Goal: Information Seeking & Learning: Learn about a topic

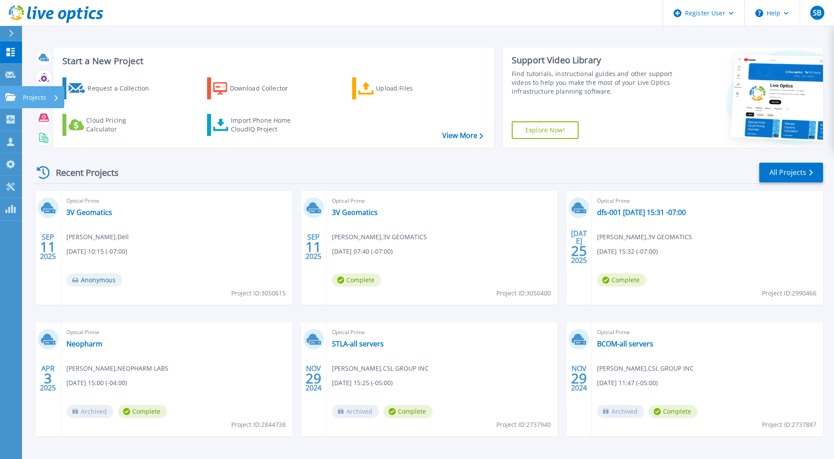
click at [35, 95] on p "Projects" at bounding box center [34, 97] width 23 height 23
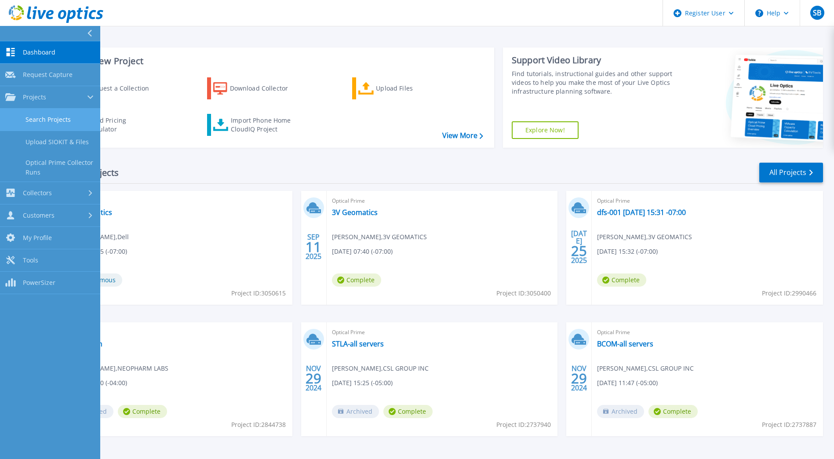
click at [47, 120] on link "Search Projects" at bounding box center [50, 120] width 100 height 22
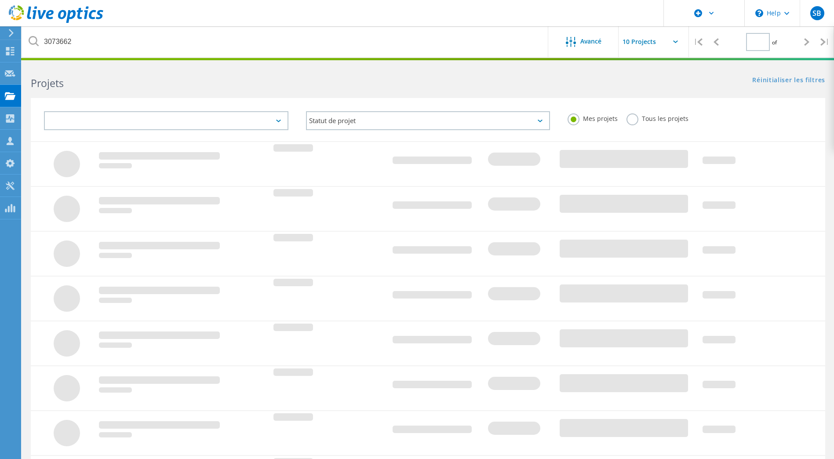
type input "1"
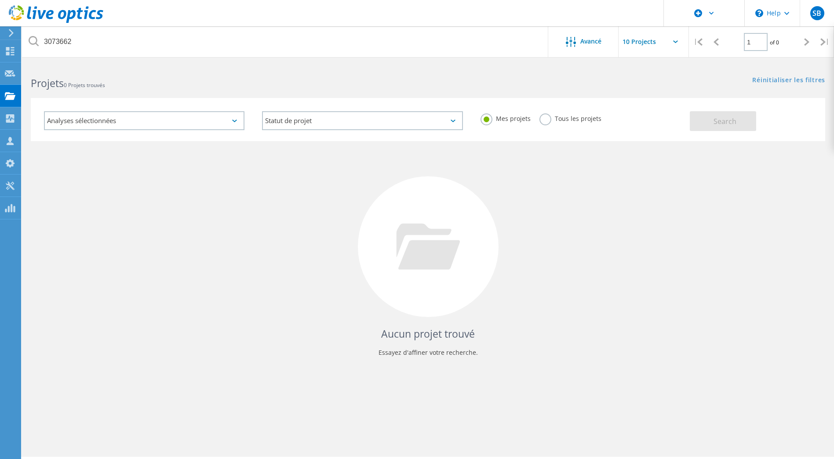
click at [543, 119] on label "Tous les projets" at bounding box center [571, 117] width 62 height 8
click at [0, 0] on input "Tous les projets" at bounding box center [0, 0] width 0 height 0
click at [31, 43] on icon at bounding box center [34, 41] width 10 height 10
click at [725, 126] on button "Search" at bounding box center [723, 121] width 66 height 20
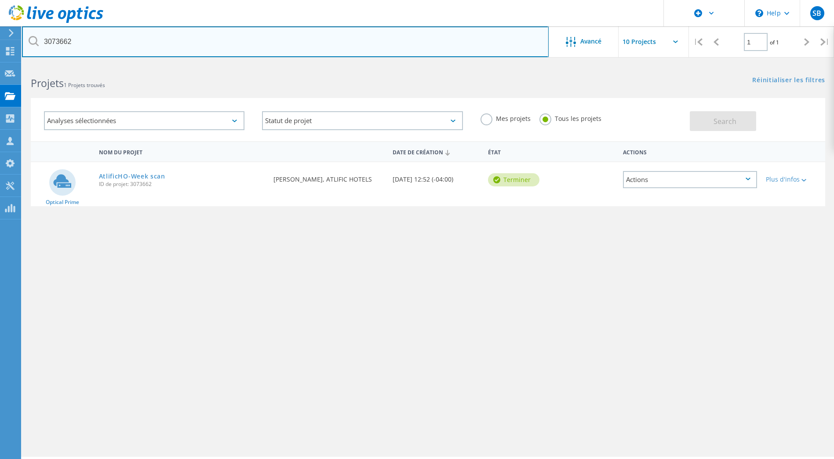
click at [85, 39] on input "3073662" at bounding box center [285, 41] width 527 height 31
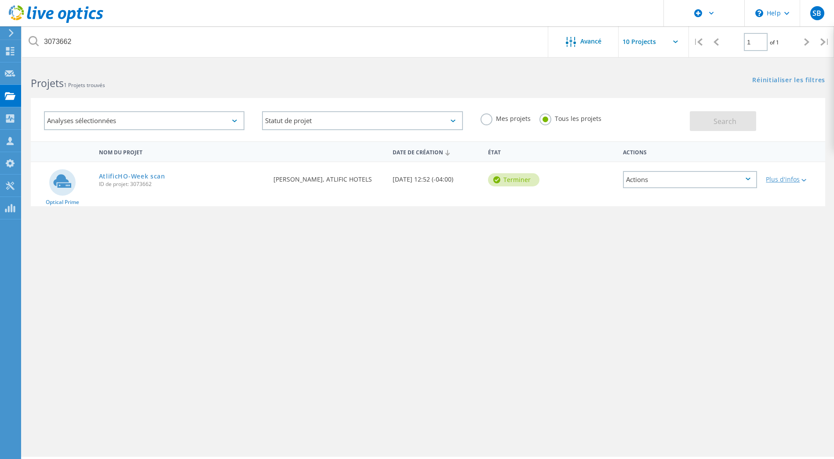
click at [805, 180] on icon at bounding box center [804, 180] width 5 height 3
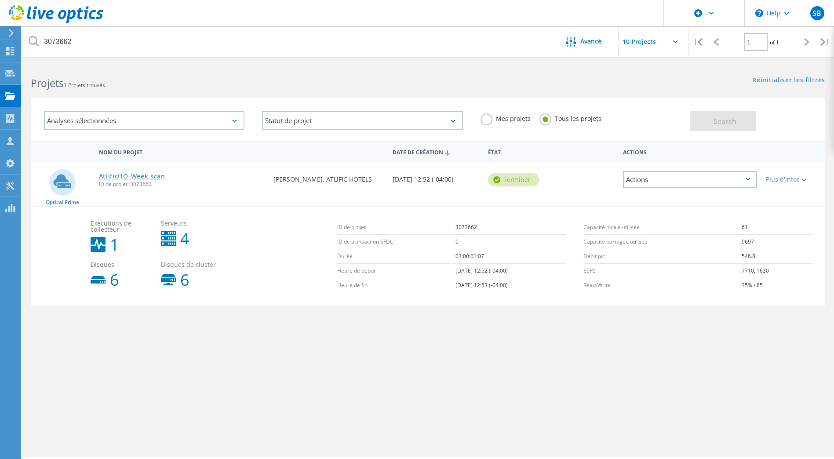
click at [118, 174] on link "AtlificHO-Week scan" at bounding box center [132, 176] width 66 height 6
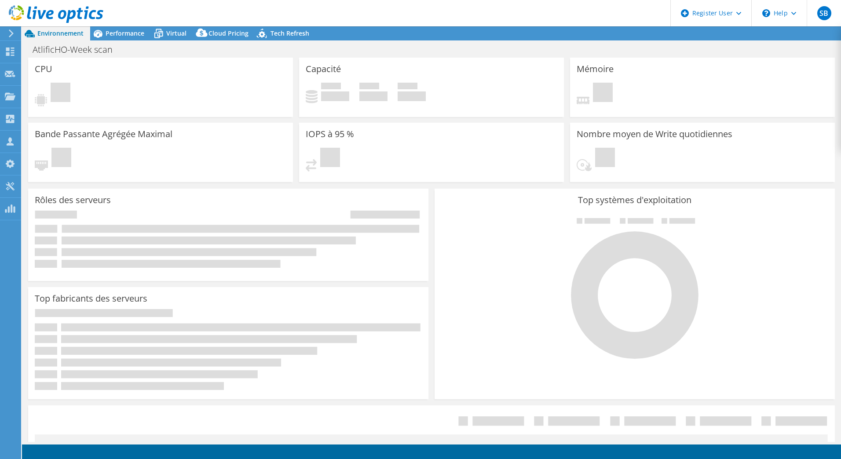
select select "USD"
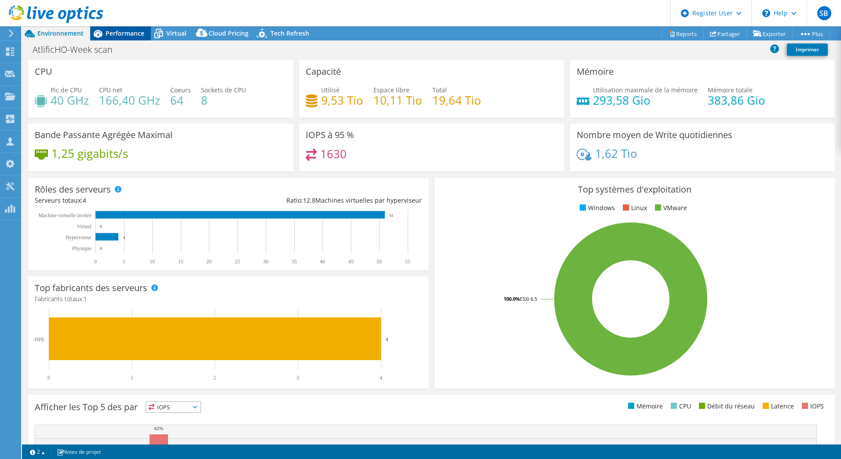
click at [128, 31] on span "Performance" at bounding box center [125, 33] width 39 height 8
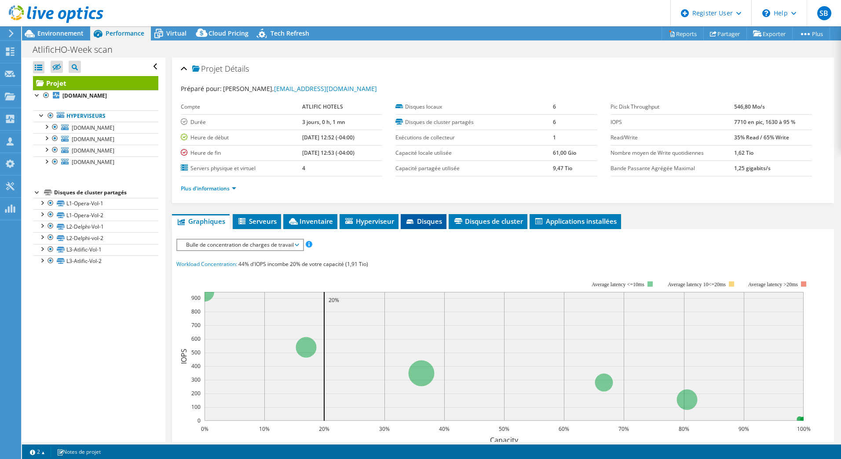
click at [415, 226] on li "Disques" at bounding box center [424, 221] width 46 height 15
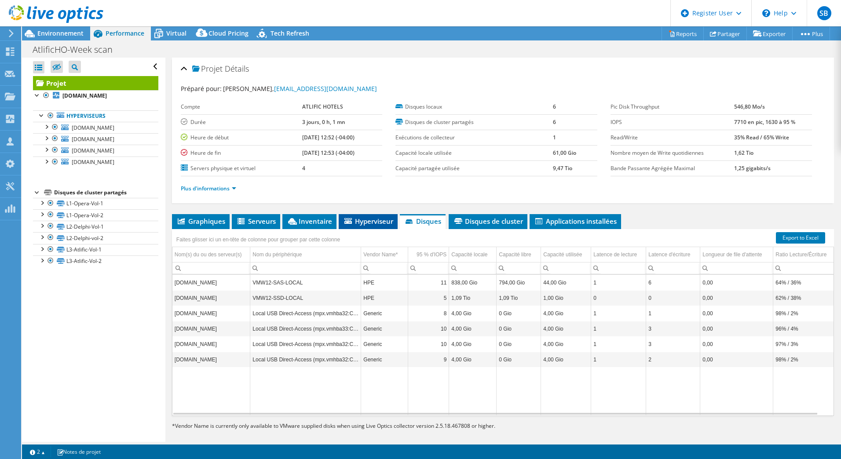
click at [381, 223] on span "Hyperviseur" at bounding box center [368, 221] width 50 height 9
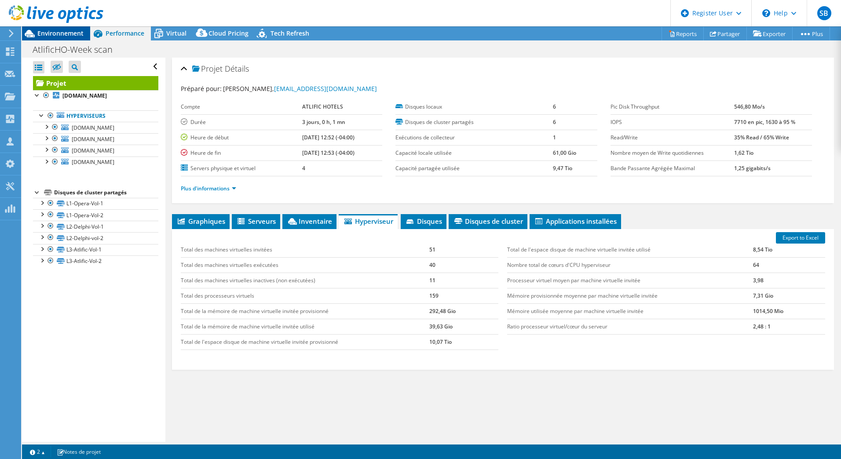
click at [75, 34] on span "Environnement" at bounding box center [60, 33] width 46 height 8
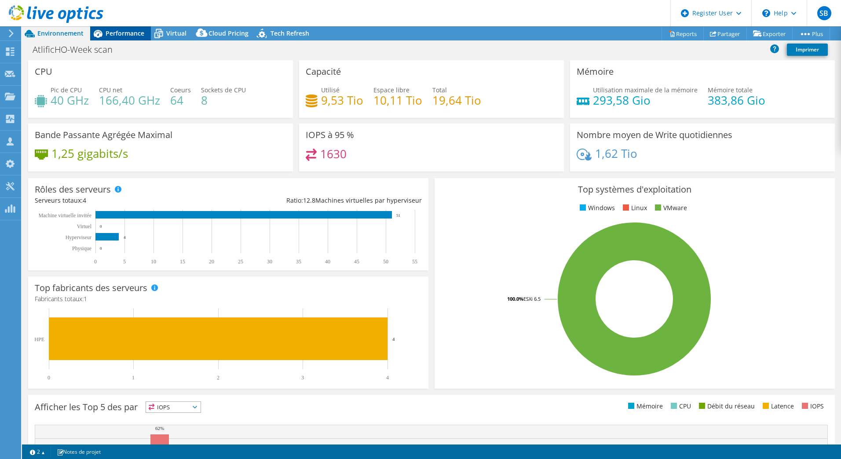
click at [131, 30] on span "Performance" at bounding box center [125, 33] width 39 height 8
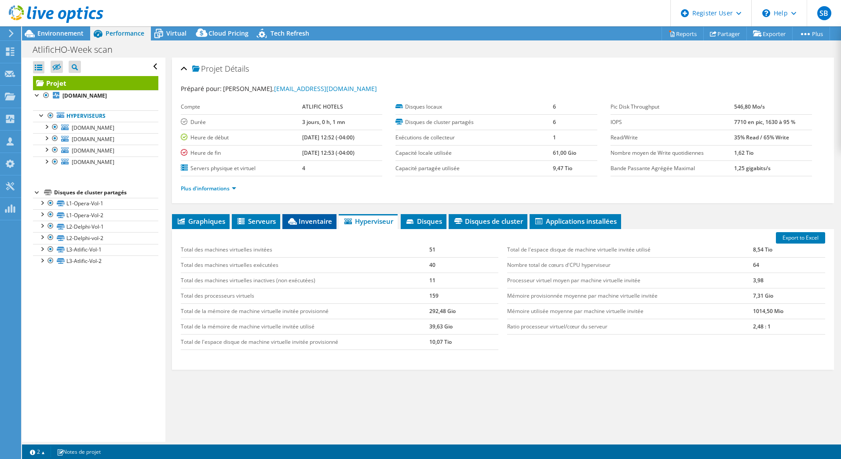
click at [316, 223] on span "Inventaire" at bounding box center [309, 221] width 45 height 9
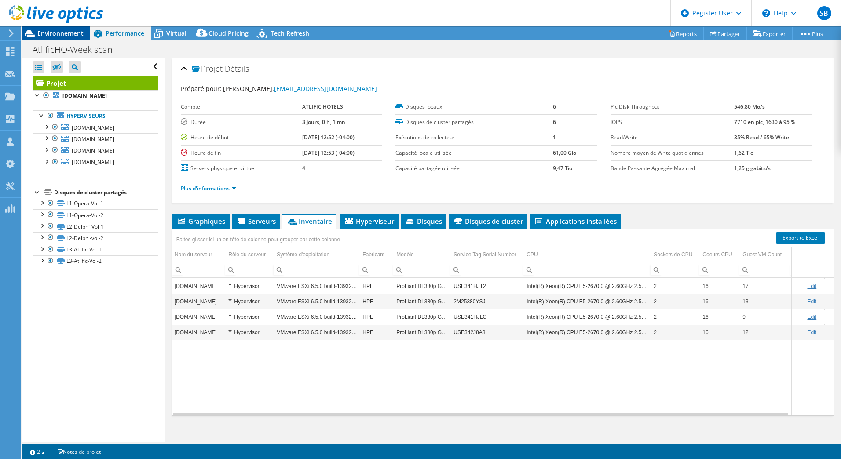
click at [28, 32] on icon at bounding box center [30, 33] width 10 height 7
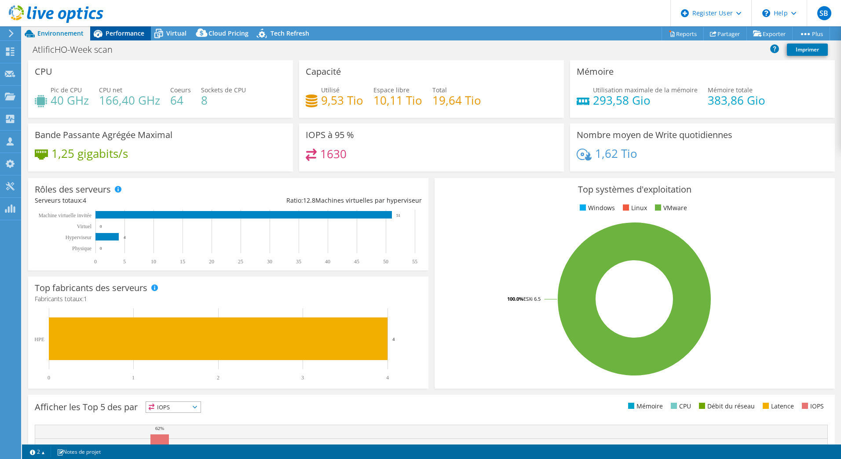
click at [117, 30] on span "Performance" at bounding box center [125, 33] width 39 height 8
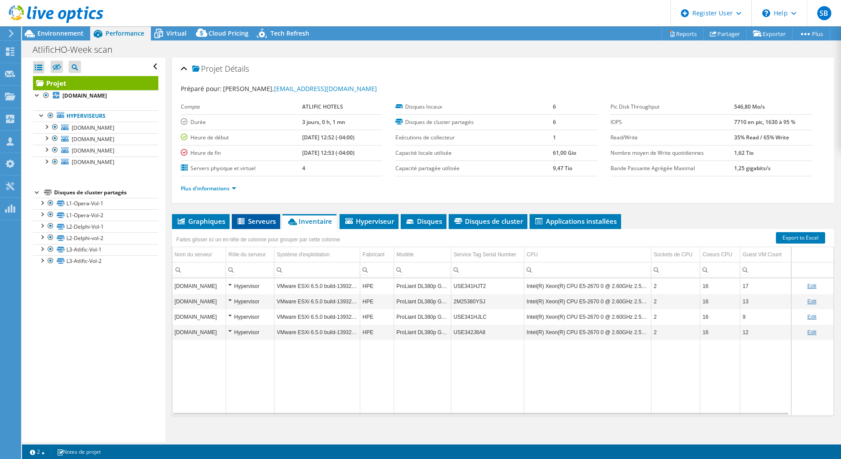
click at [262, 219] on span "Serveurs" at bounding box center [256, 221] width 40 height 9
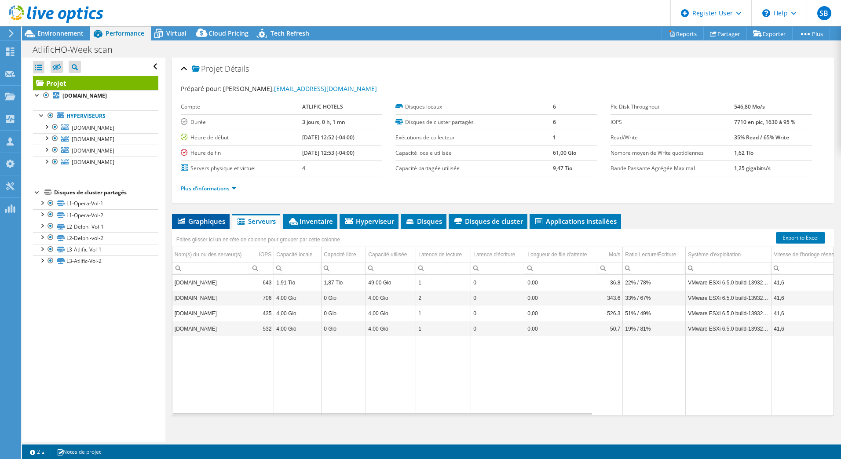
click at [207, 220] on span "Graphiques" at bounding box center [200, 221] width 49 height 9
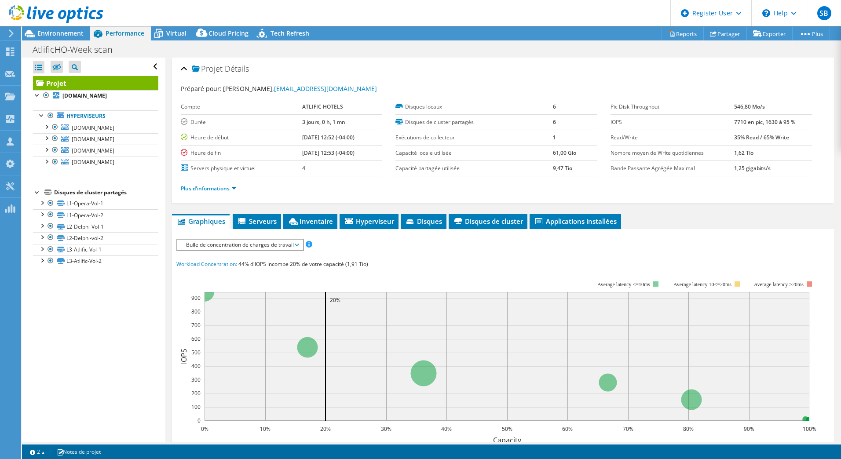
click at [259, 247] on span "Bulle de concentration de charges de travail" at bounding box center [240, 245] width 117 height 11
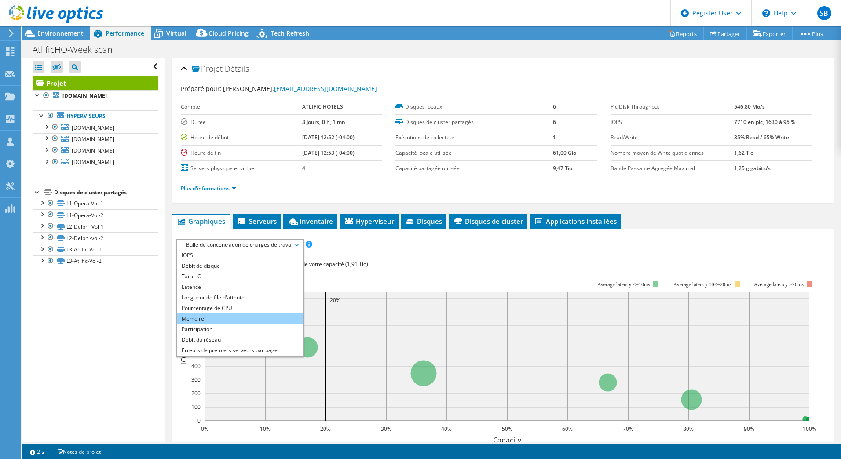
click at [208, 318] on li "Mémoire" at bounding box center [239, 319] width 125 height 11
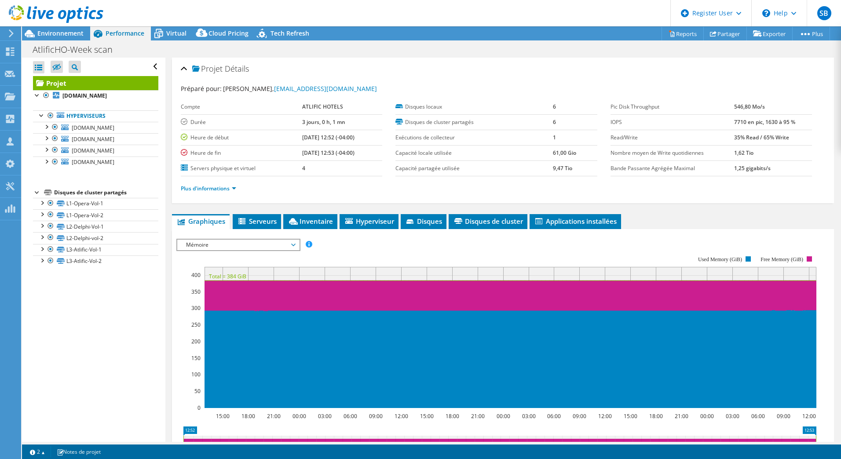
scroll to position [44, 0]
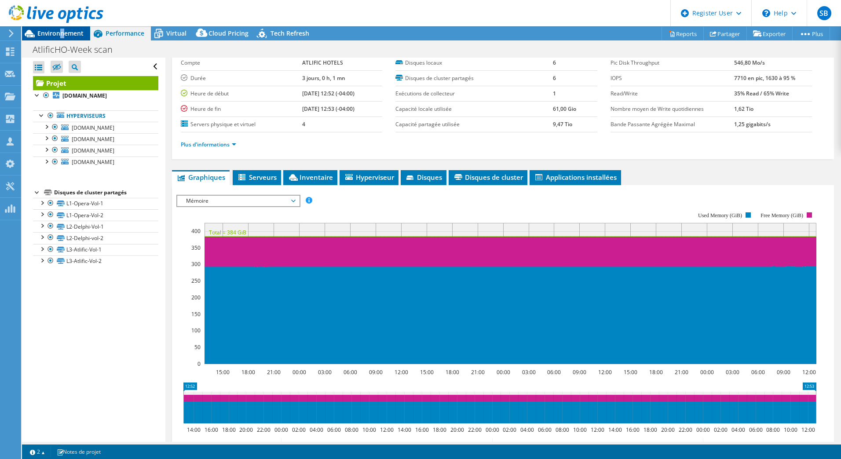
click at [62, 30] on span "Environnement" at bounding box center [60, 33] width 46 height 8
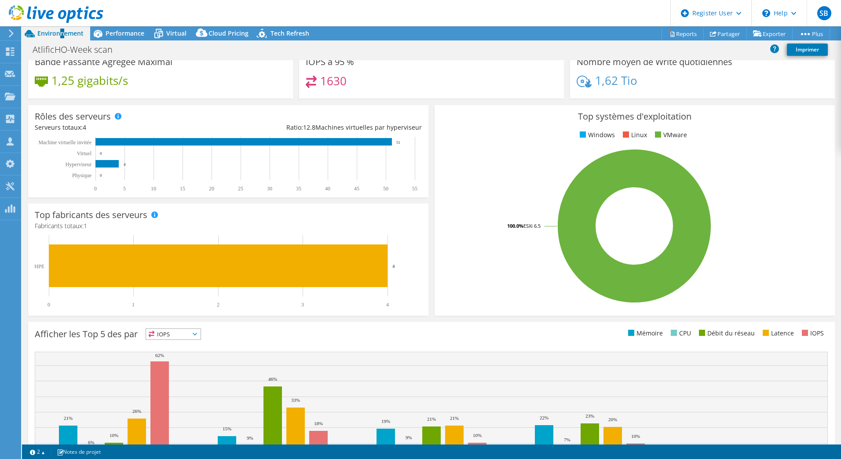
scroll to position [0, 0]
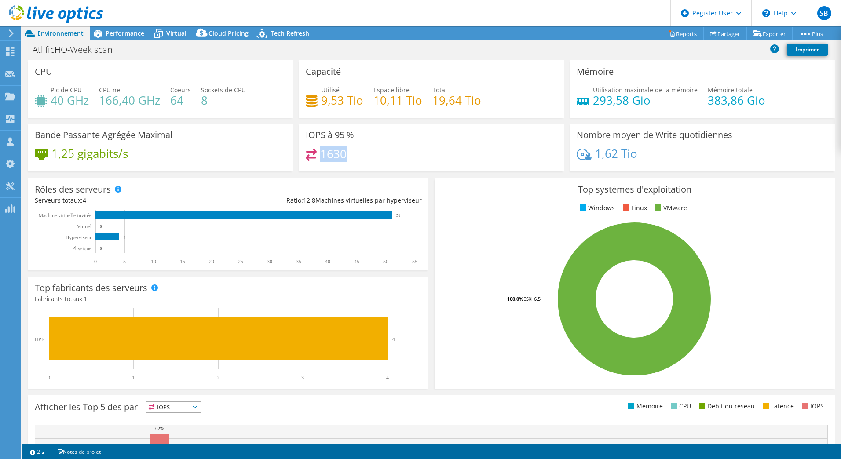
drag, startPoint x: 321, startPoint y: 150, endPoint x: 345, endPoint y: 154, distance: 24.9
click at [345, 154] on div "1630" at bounding box center [432, 158] width 252 height 19
click at [111, 30] on span "Performance" at bounding box center [125, 33] width 39 height 8
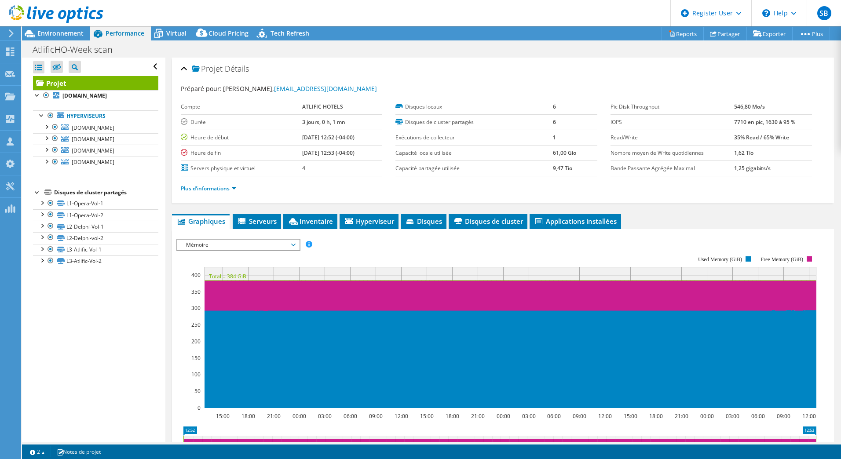
click at [50, 29] on div at bounding box center [51, 14] width 103 height 29
click at [64, 26] on div at bounding box center [51, 14] width 103 height 29
click at [59, 33] on span "Environnement" at bounding box center [60, 33] width 46 height 8
